Goal: Transaction & Acquisition: Purchase product/service

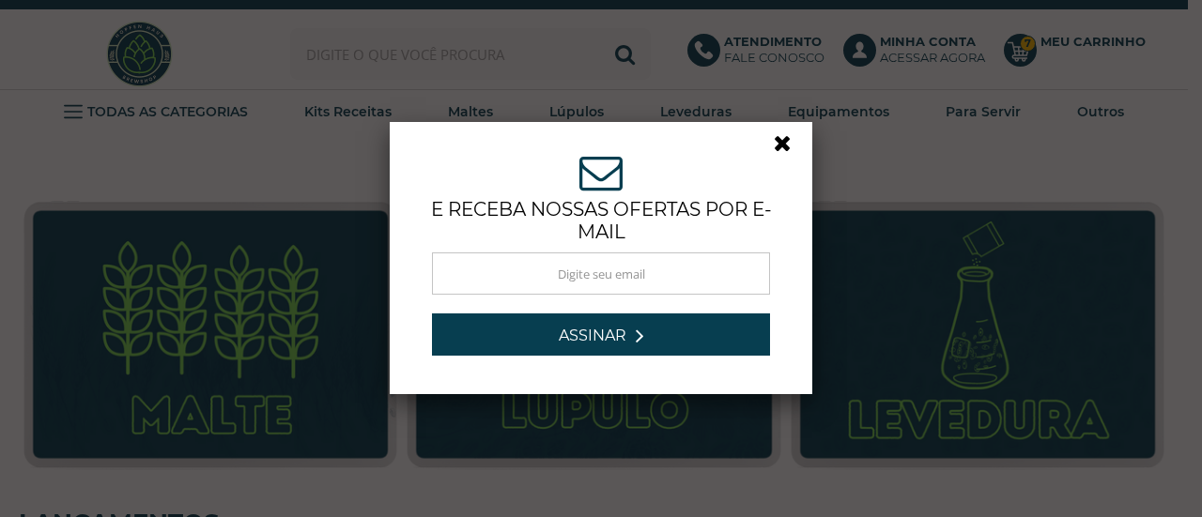
click at [777, 140] on link at bounding box center [791, 148] width 34 height 34
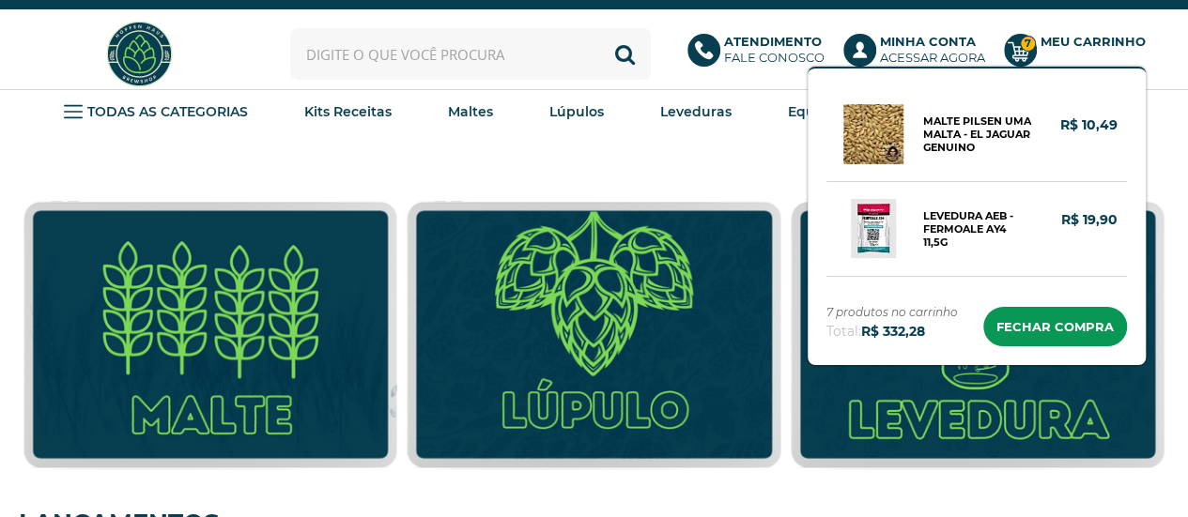
click at [1061, 44] on b "Meu Carrinho" at bounding box center [1093, 41] width 105 height 15
